Goal: Task Accomplishment & Management: Use online tool/utility

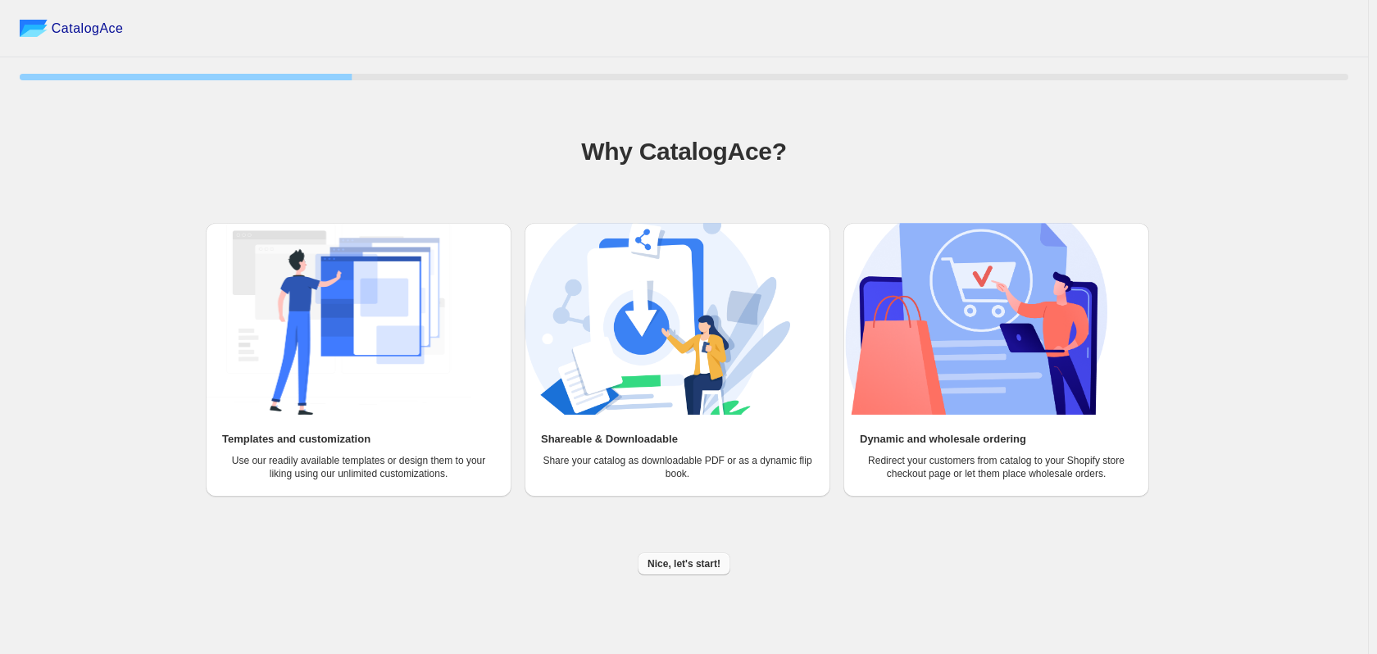
click at [690, 559] on span "Nice, let's start!" at bounding box center [683, 563] width 73 height 13
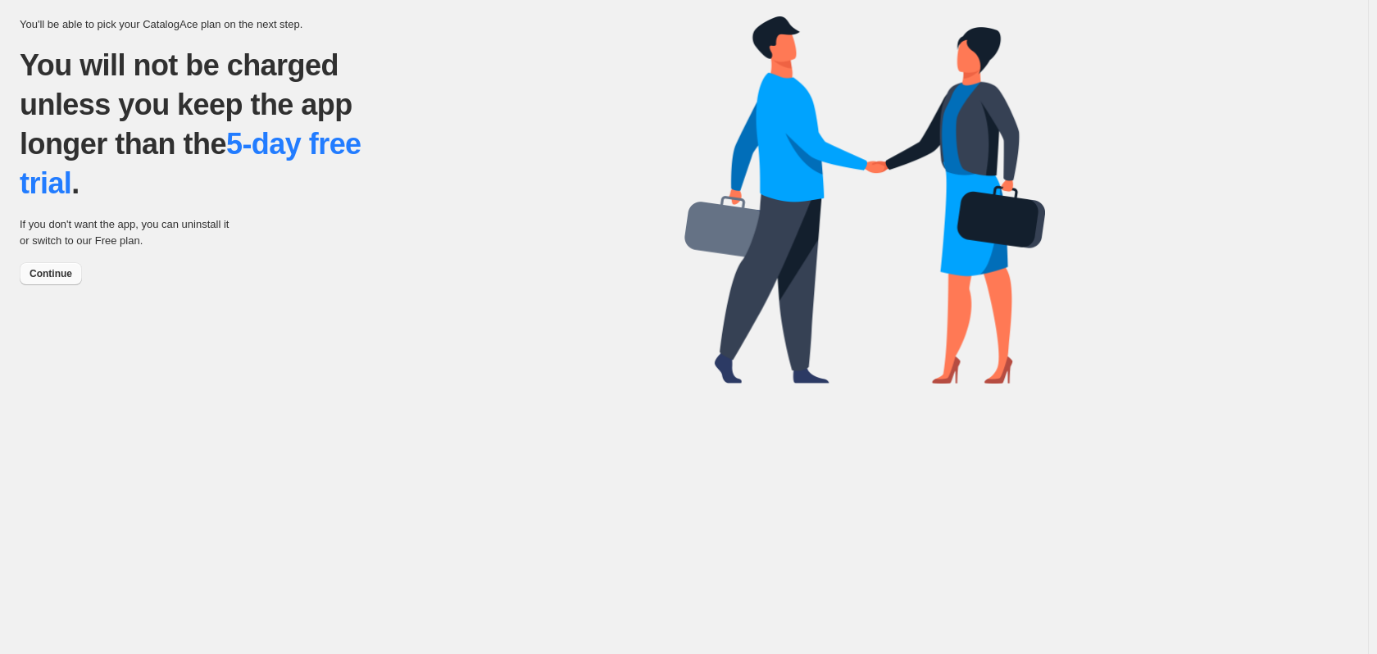
click at [48, 275] on span "Continue" at bounding box center [50, 273] width 43 height 13
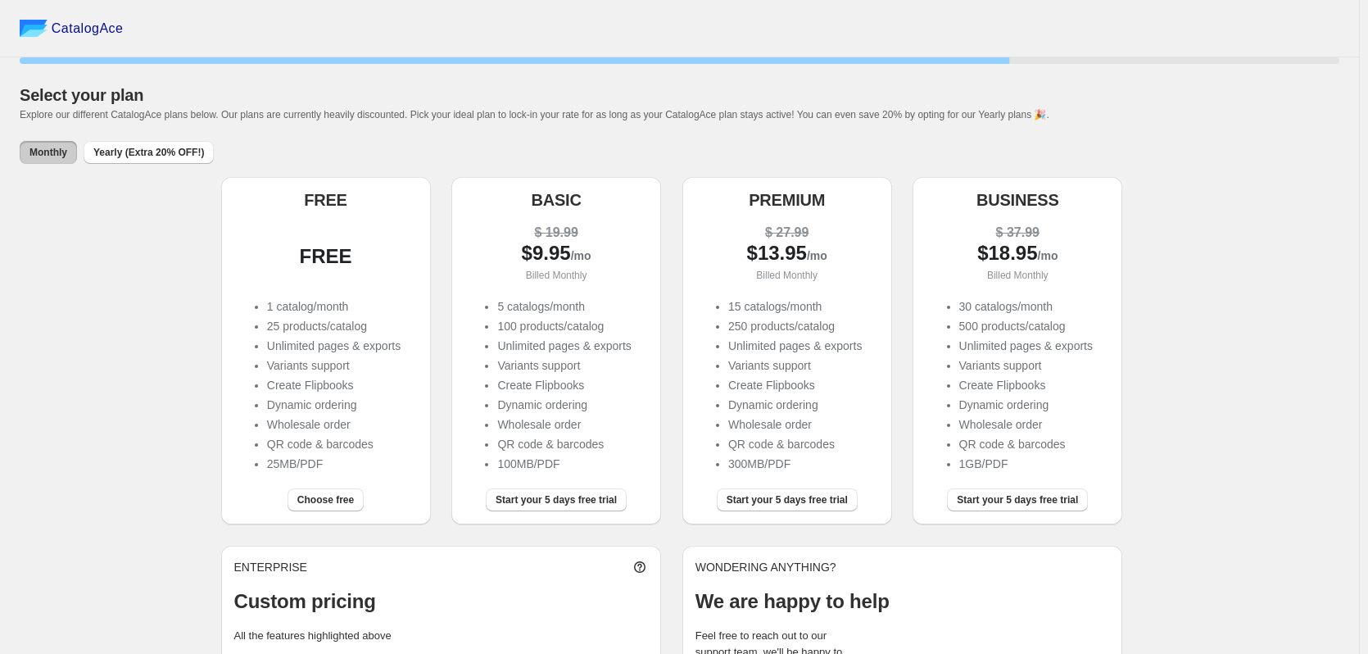
click at [357, 297] on div "FREE 1 catalog/month 25 products/catalog Unlimited pages & exports Variants sup…" at bounding box center [326, 342] width 184 height 265
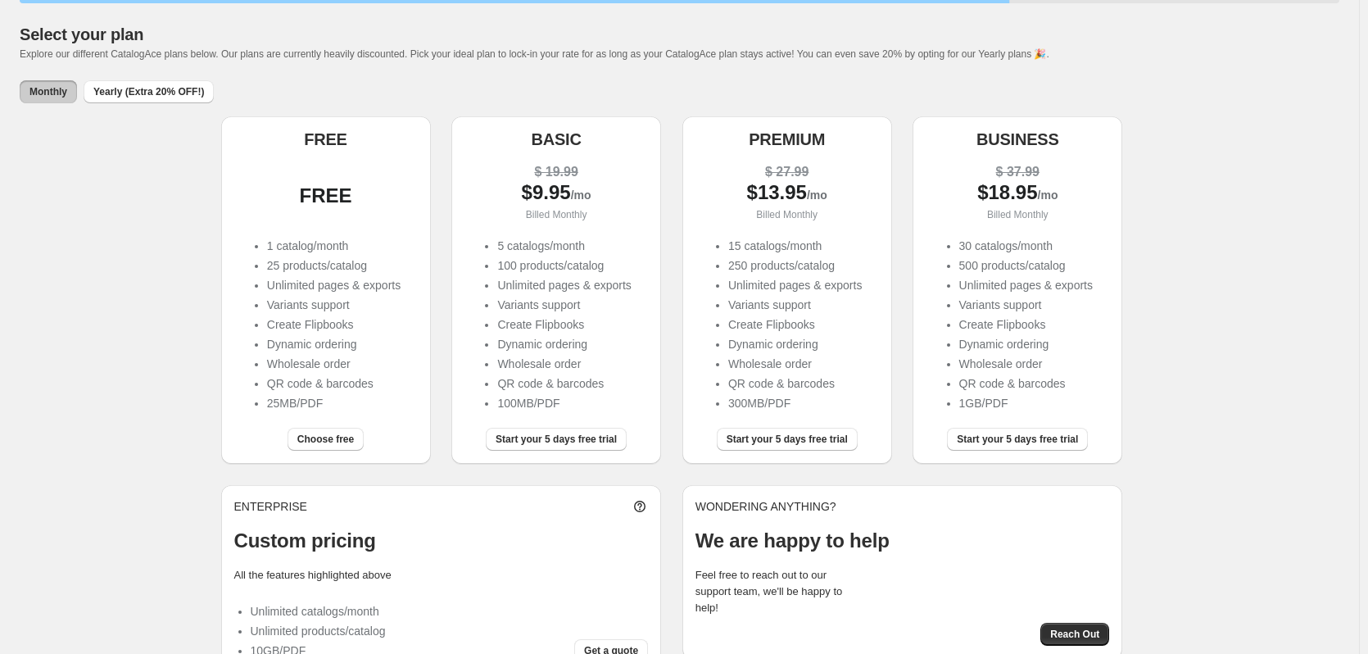
scroll to position [104, 0]
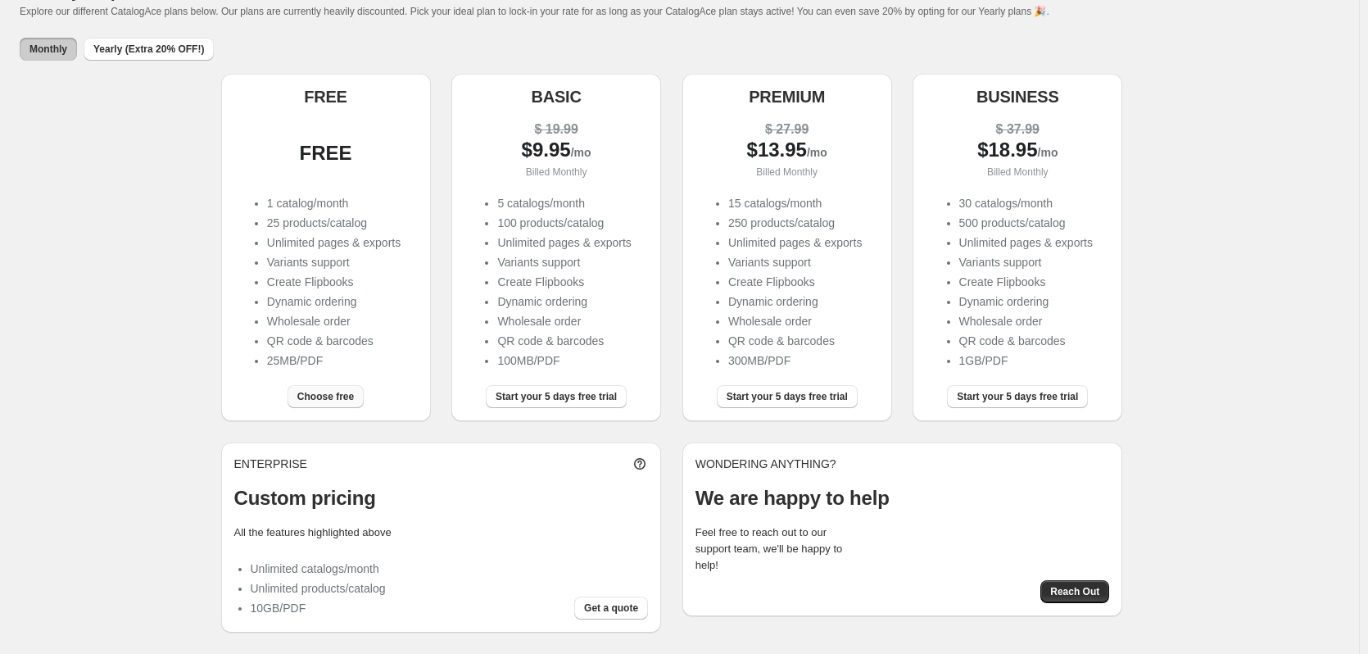
click at [342, 390] on button "Choose free" at bounding box center [326, 396] width 76 height 23
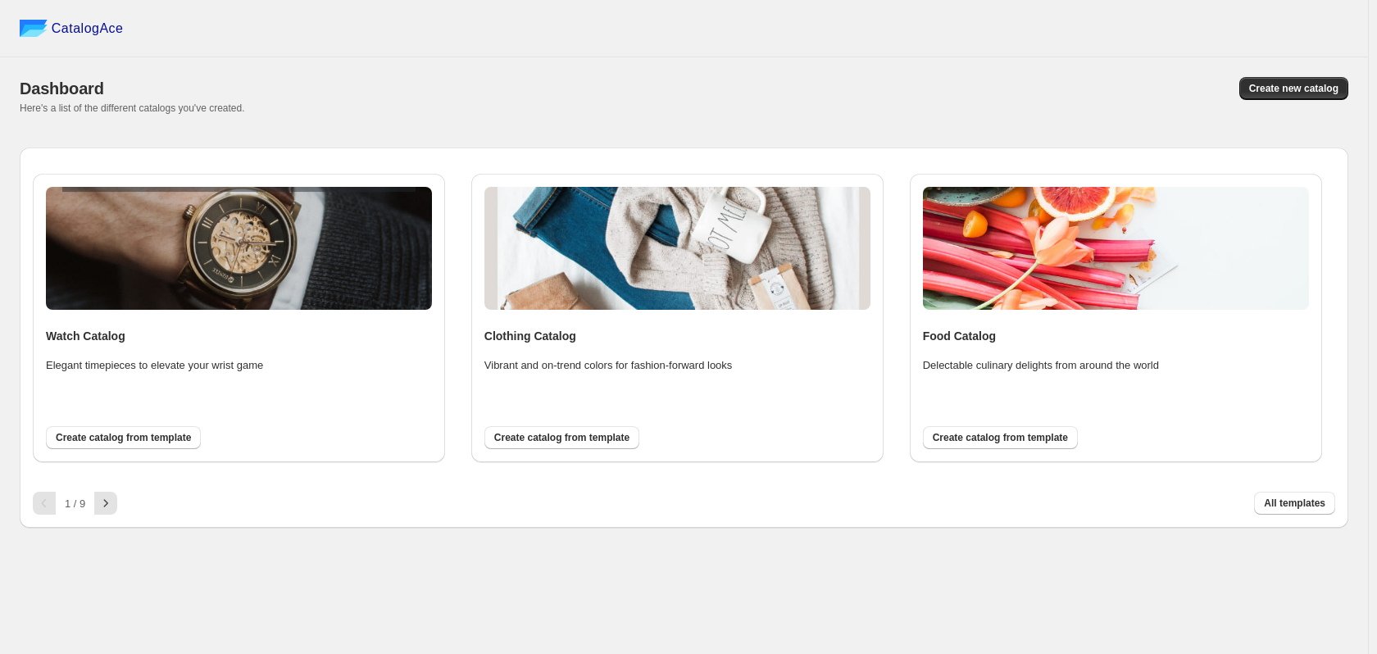
click at [651, 235] on img at bounding box center [677, 248] width 386 height 123
click at [1304, 506] on span "All templates" at bounding box center [1293, 503] width 61 height 13
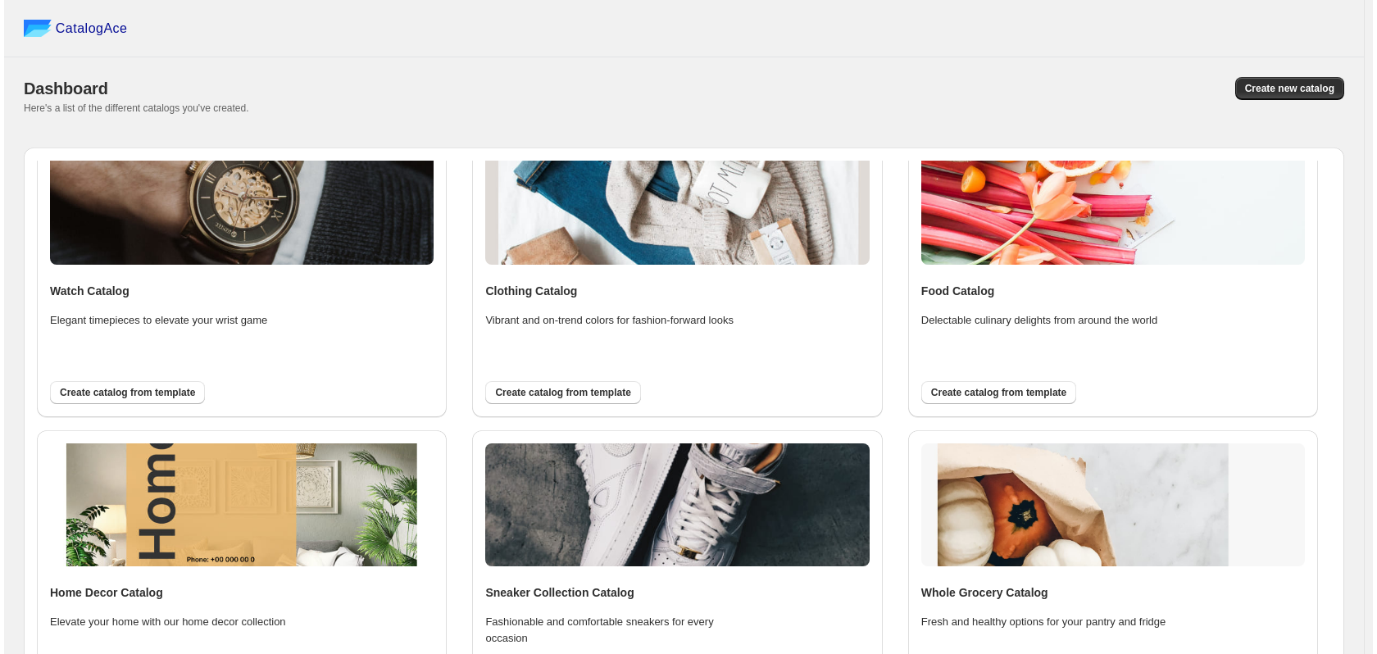
scroll to position [82, 0]
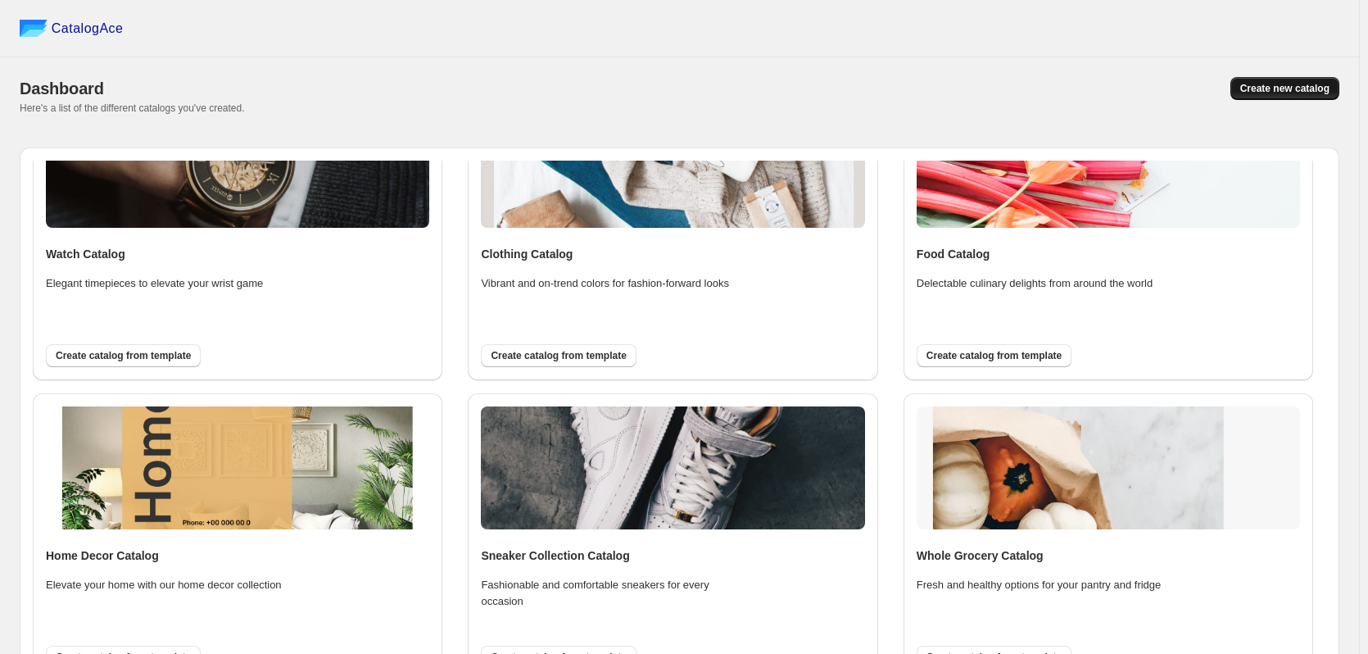
click at [1272, 87] on span "Create new catalog" at bounding box center [1285, 88] width 89 height 13
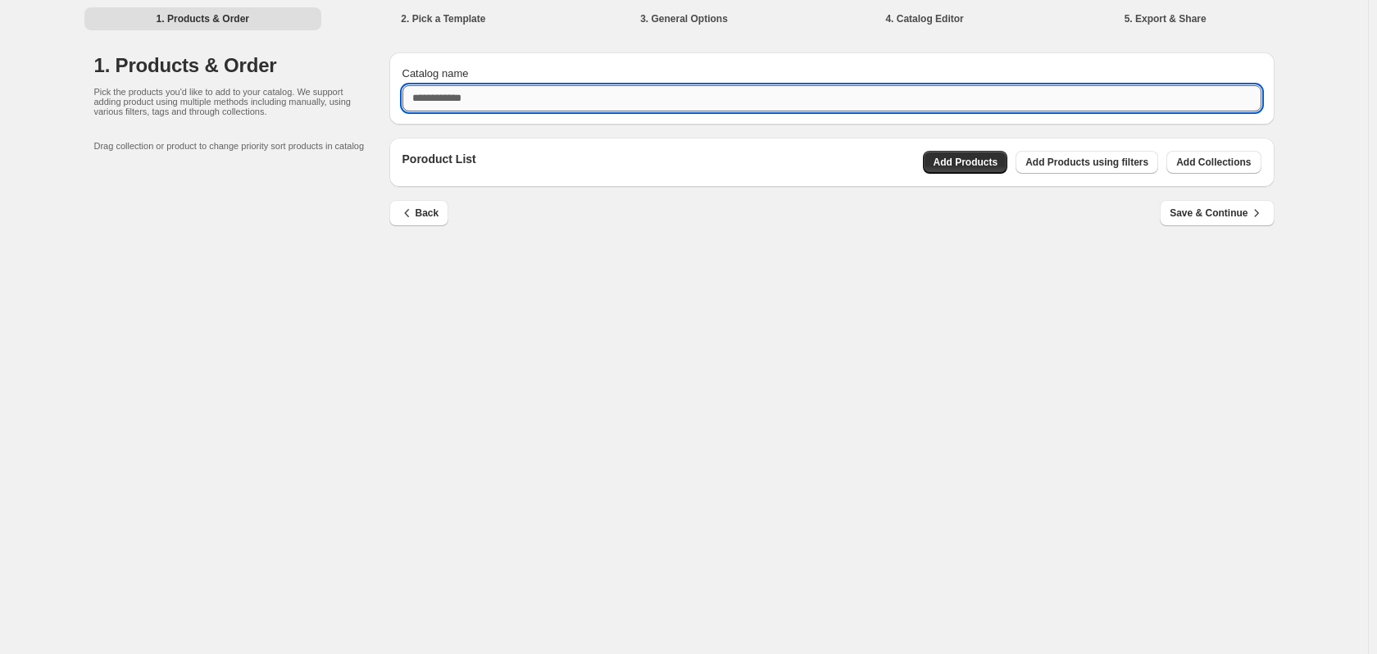
click at [626, 97] on input "Catalog name" at bounding box center [831, 98] width 859 height 26
type input "**********"
click at [1190, 223] on button "Save & Continue" at bounding box center [1216, 213] width 114 height 26
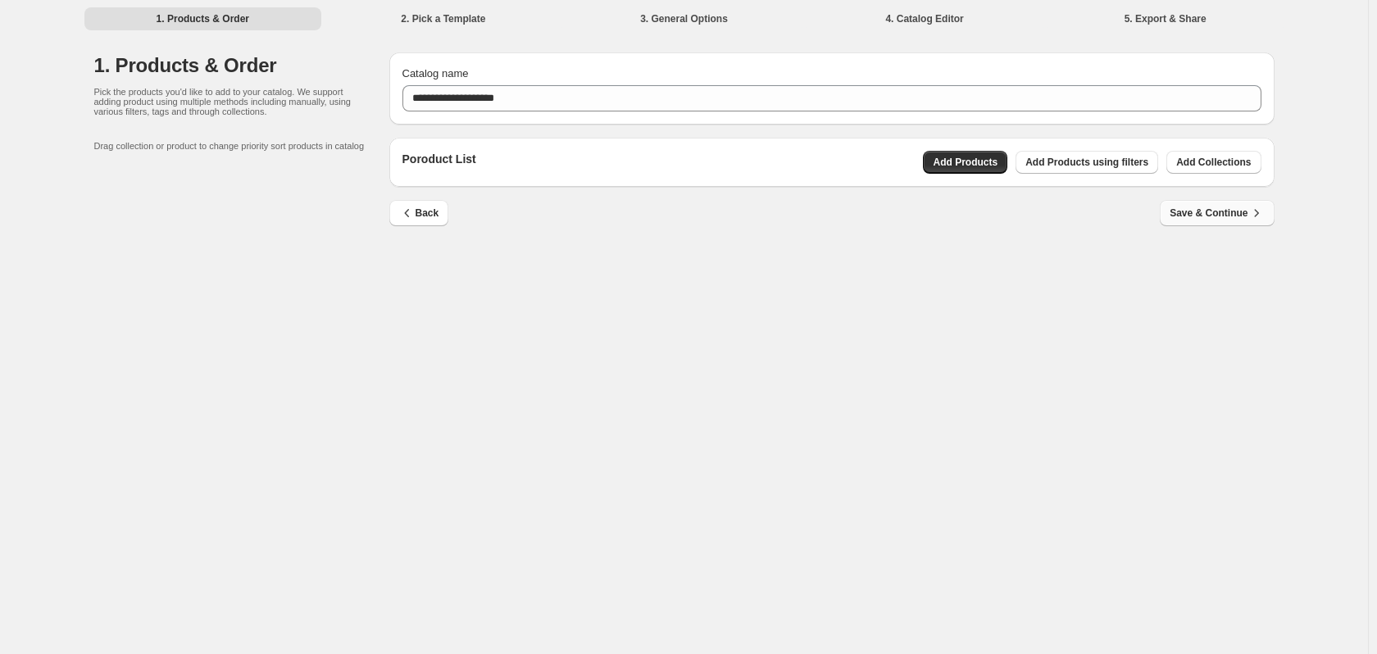
click at [1210, 213] on span "Save & Continue" at bounding box center [1216, 213] width 94 height 16
click at [1209, 215] on span "Save & Continue" at bounding box center [1216, 213] width 94 height 16
click at [472, 19] on li "2. Pick a Template" at bounding box center [443, 18] width 238 height 23
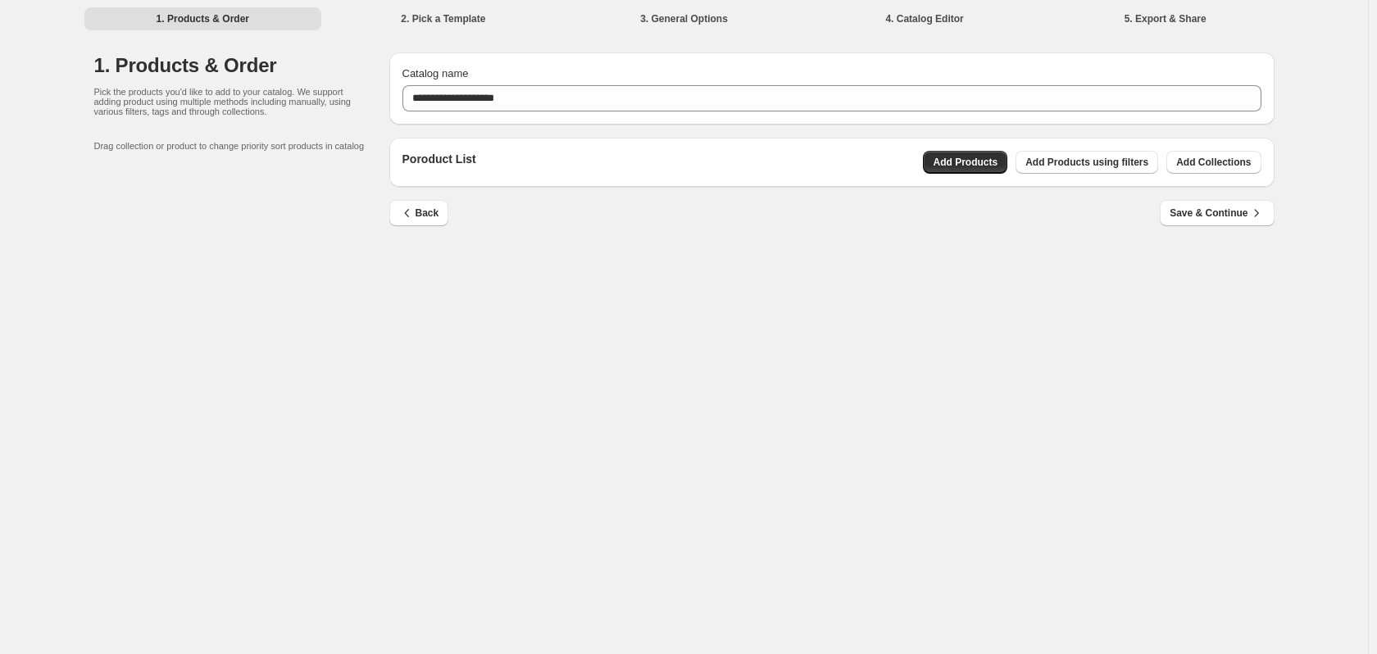
drag, startPoint x: 450, startPoint y: 21, endPoint x: 472, endPoint y: 16, distance: 22.7
click at [452, 21] on li "2. Pick a Template" at bounding box center [443, 18] width 238 height 23
click at [413, 209] on icon "button" at bounding box center [407, 213] width 16 height 16
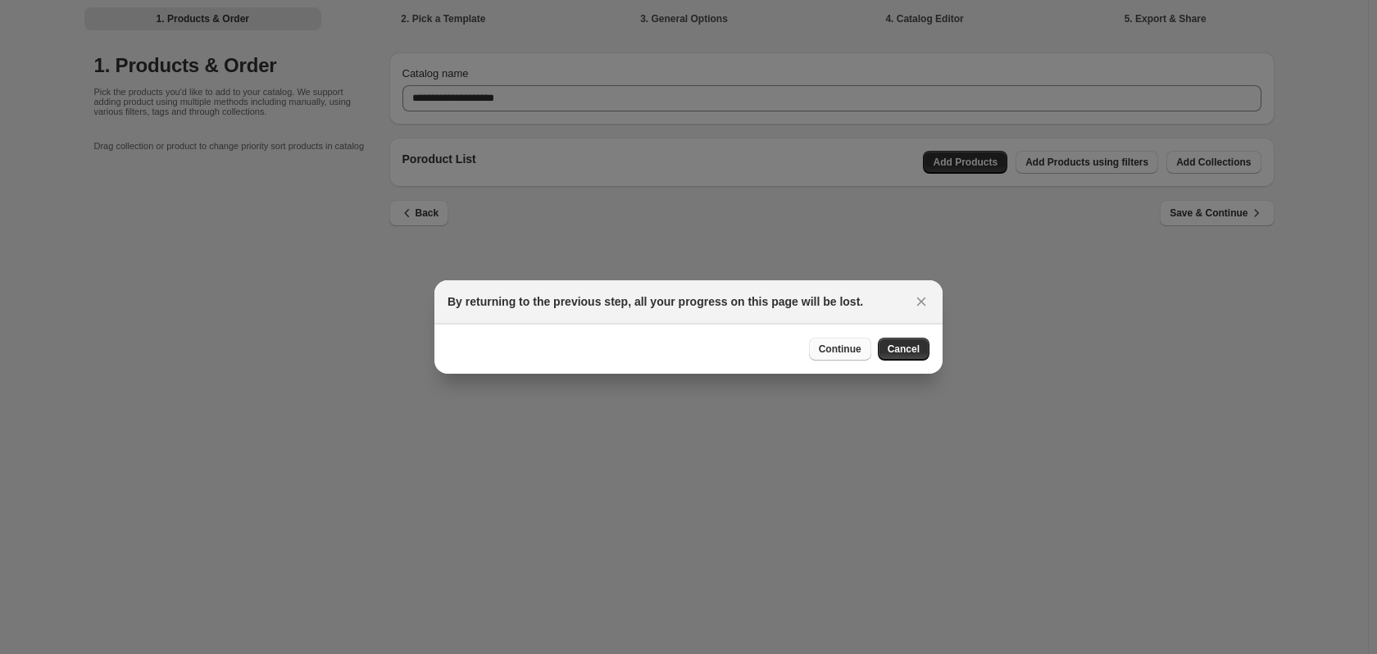
click at [839, 349] on span "Continue" at bounding box center [840, 348] width 43 height 13
